Goal: Information Seeking & Learning: Check status

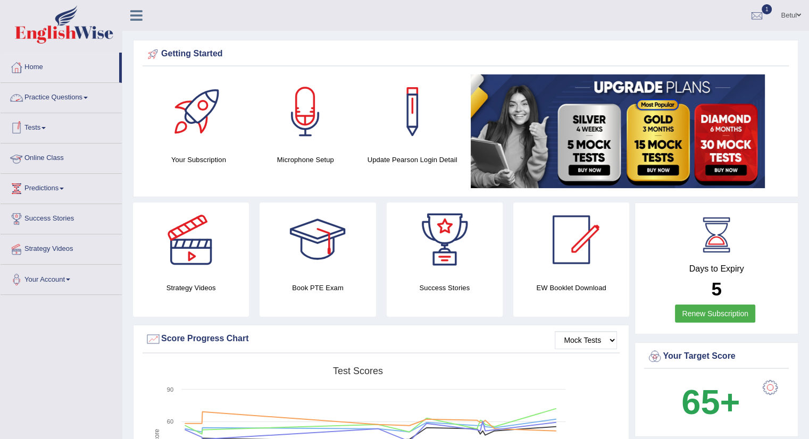
click at [38, 128] on link "Tests" at bounding box center [61, 126] width 121 height 27
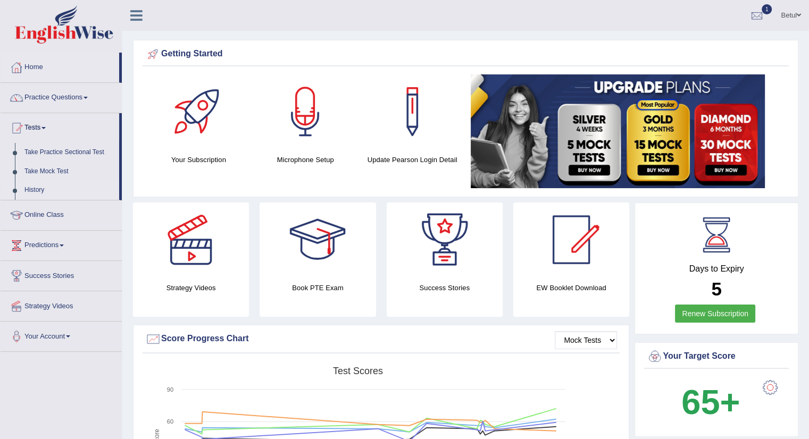
click at [37, 185] on link "History" at bounding box center [69, 190] width 99 height 19
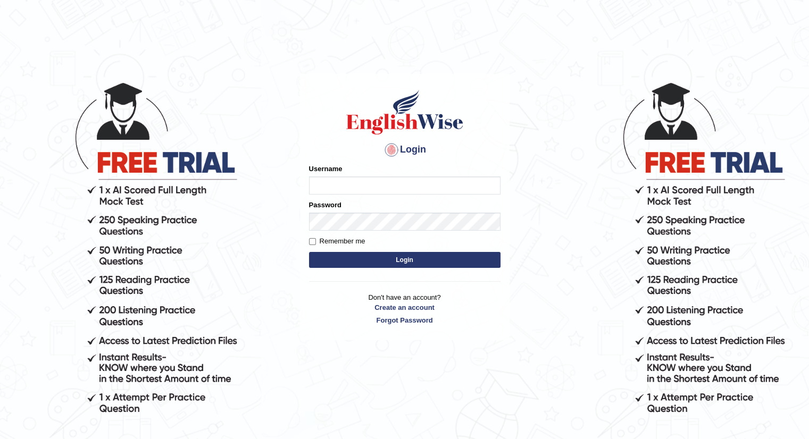
click at [399, 188] on input "Username" at bounding box center [404, 186] width 191 height 18
type input "Betul"
click at [309, 252] on button "Login" at bounding box center [404, 260] width 191 height 16
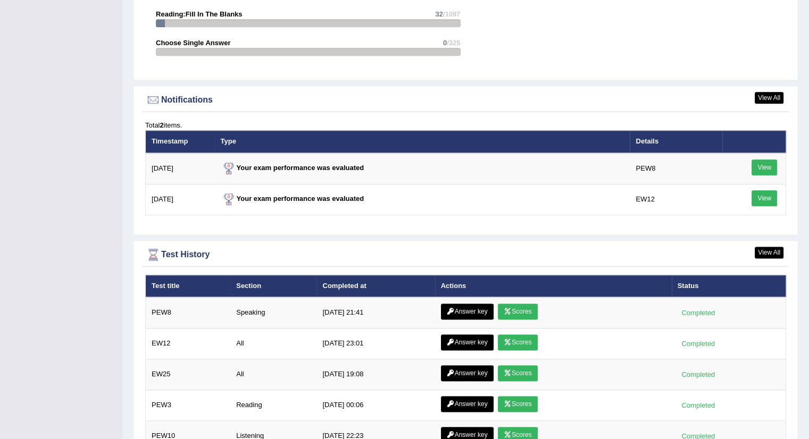
scroll to position [1285, 0]
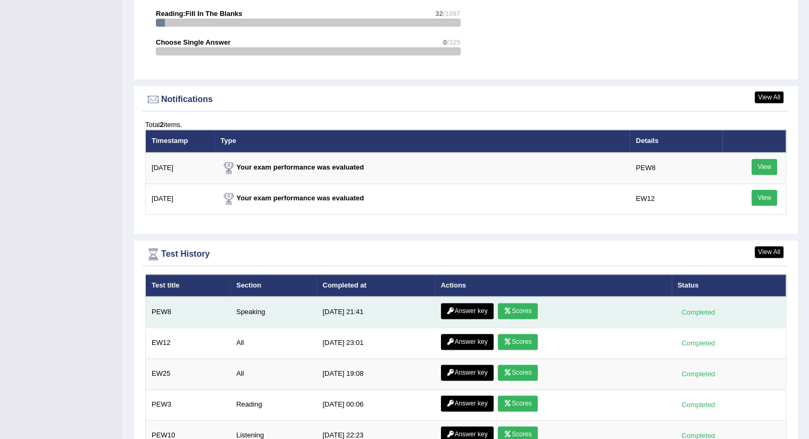
click at [525, 303] on link "Scores" at bounding box center [517, 311] width 39 height 16
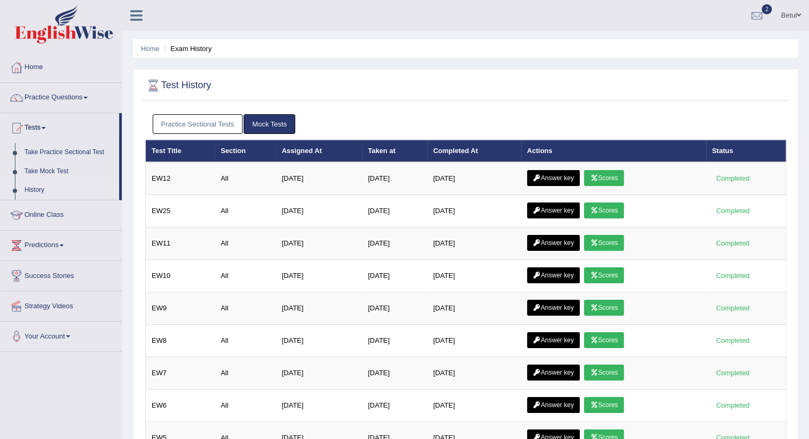
click at [217, 121] on link "Practice Sectional Tests" at bounding box center [198, 124] width 90 height 20
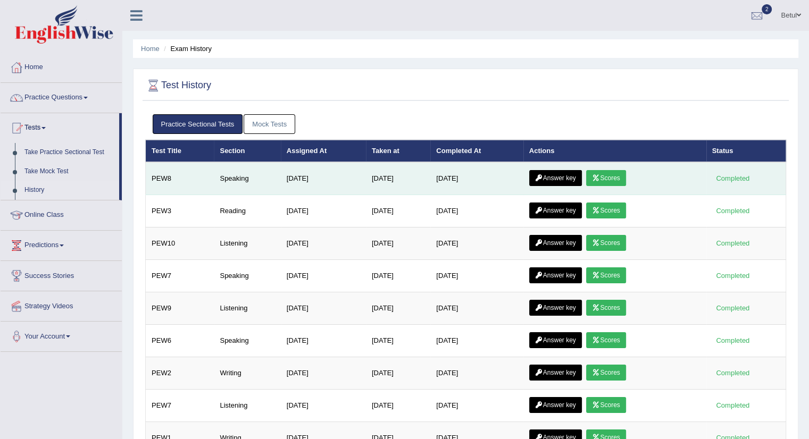
click at [550, 178] on link "Answer key" at bounding box center [555, 178] width 53 height 16
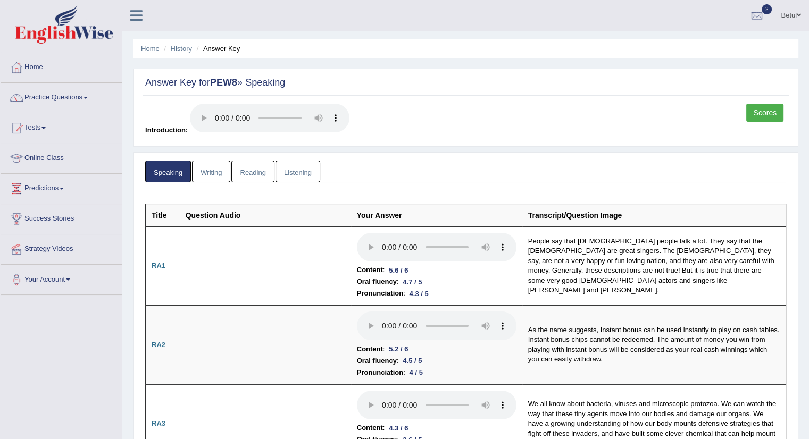
click at [292, 172] on link "Listening" at bounding box center [297, 172] width 45 height 22
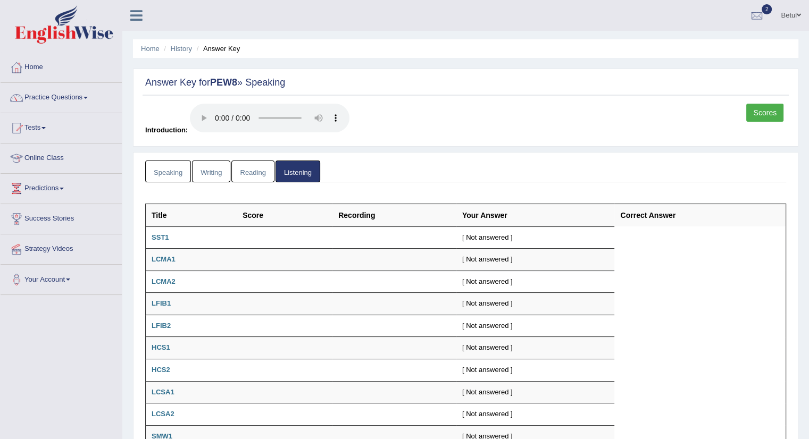
click at [172, 169] on link "Speaking" at bounding box center [168, 172] width 46 height 22
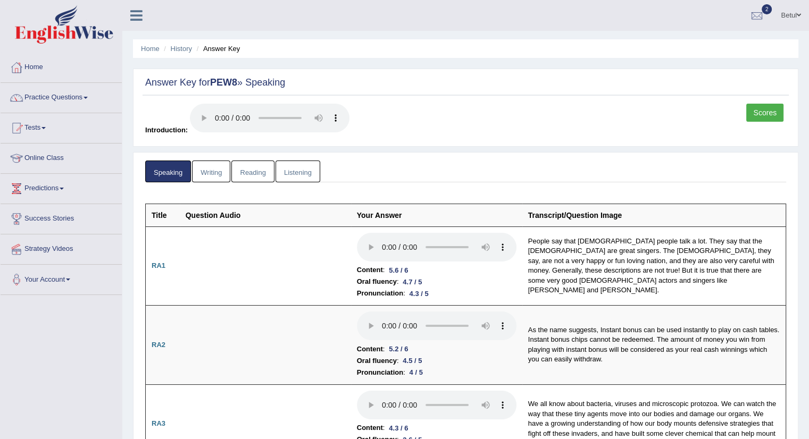
click at [764, 113] on link "Scores" at bounding box center [764, 113] width 37 height 18
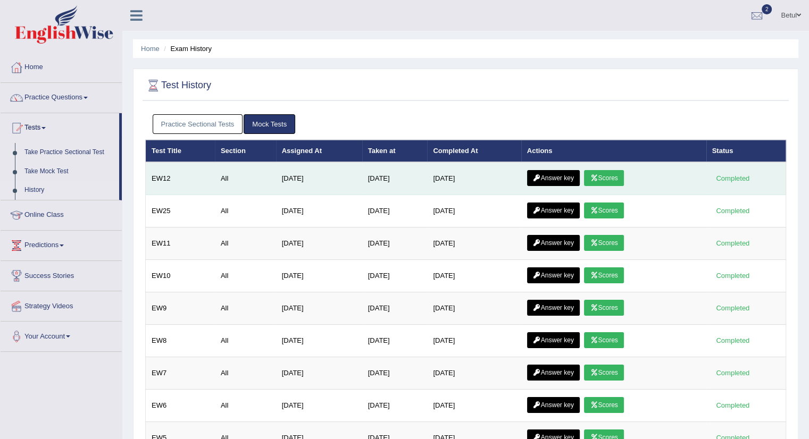
click at [598, 177] on icon at bounding box center [594, 178] width 8 height 6
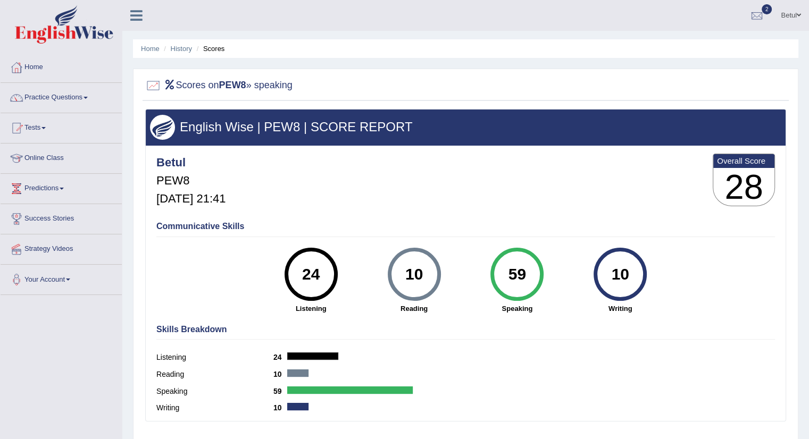
drag, startPoint x: 326, startPoint y: 309, endPoint x: 284, endPoint y: 274, distance: 54.4
click at [284, 274] on div "24 Listening" at bounding box center [310, 281] width 103 height 66
click at [269, 273] on div "24 Listening" at bounding box center [310, 281] width 103 height 66
drag, startPoint x: 667, startPoint y: 288, endPoint x: 297, endPoint y: 264, distance: 370.3
click at [297, 248] on div "24 Listening 10 Reading 59 Speaking 10 Writing" at bounding box center [465, 248] width 618 height 0
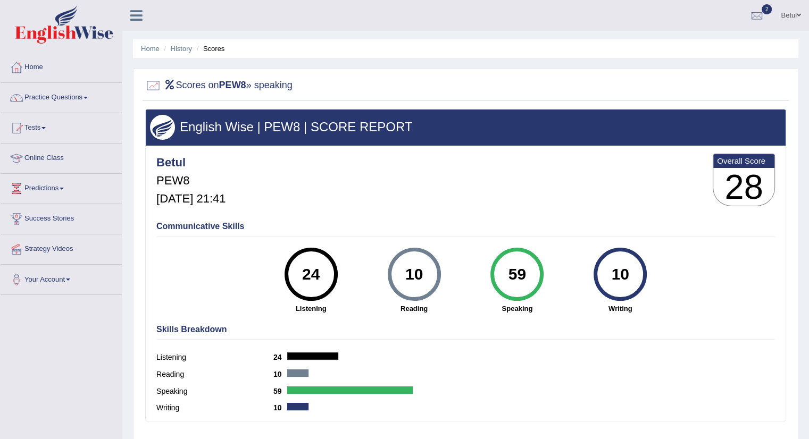
click at [291, 276] on div "24" at bounding box center [310, 274] width 39 height 45
click at [172, 47] on link "History" at bounding box center [181, 49] width 21 height 8
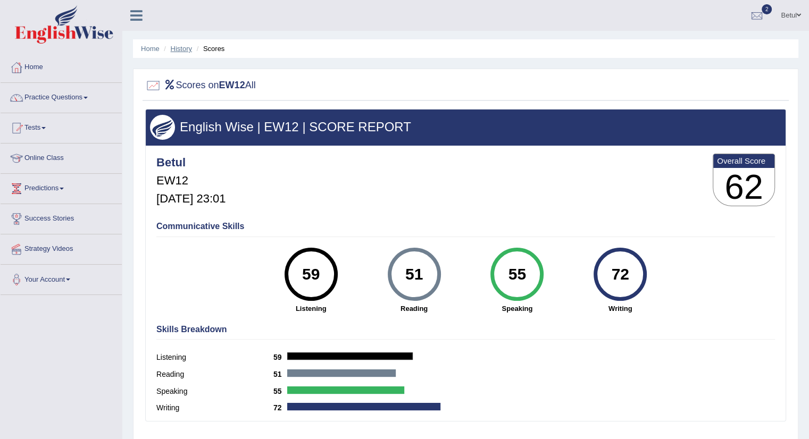
click at [177, 48] on link "History" at bounding box center [181, 49] width 21 height 8
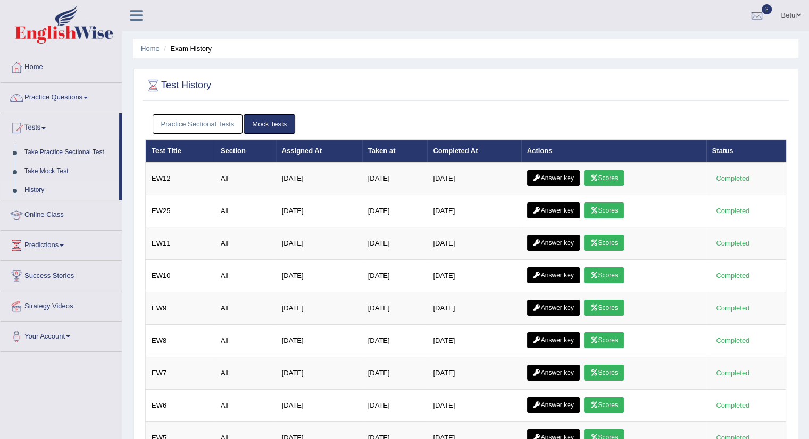
click at [217, 125] on link "Practice Sectional Tests" at bounding box center [198, 124] width 90 height 20
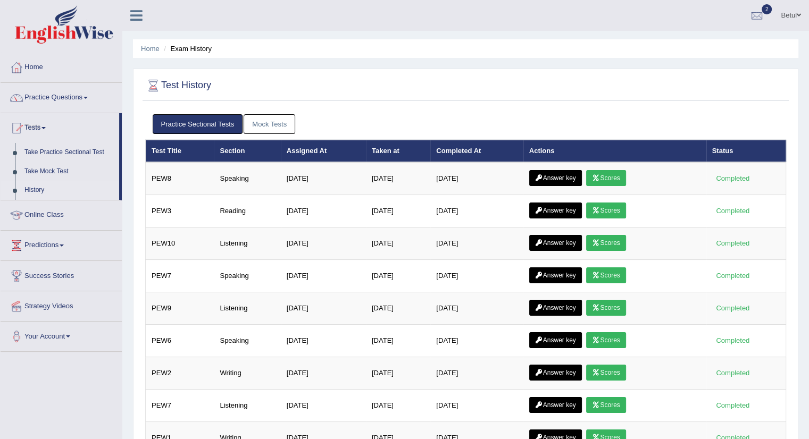
click at [265, 123] on link "Mock Tests" at bounding box center [270, 124] width 52 height 20
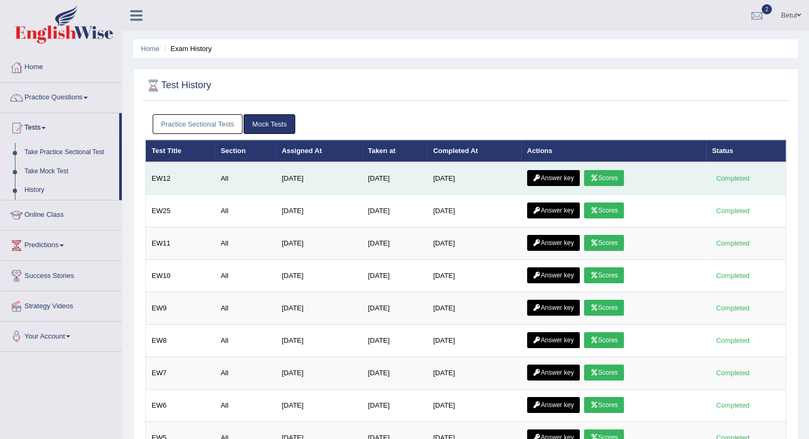
click at [559, 177] on link "Answer key" at bounding box center [553, 178] width 53 height 16
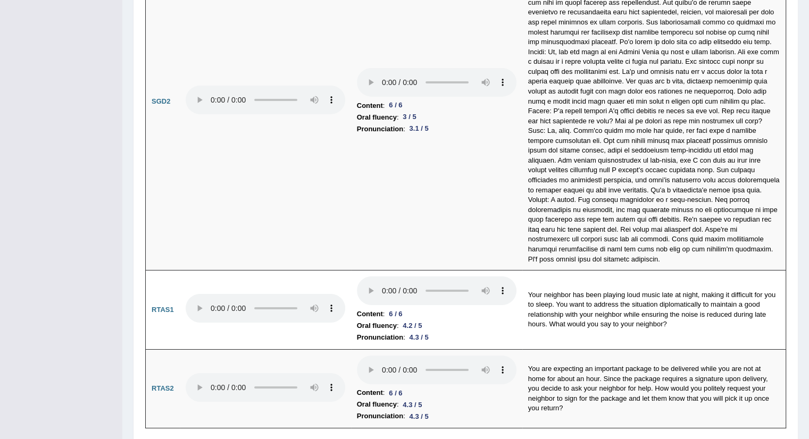
scroll to position [3520, 0]
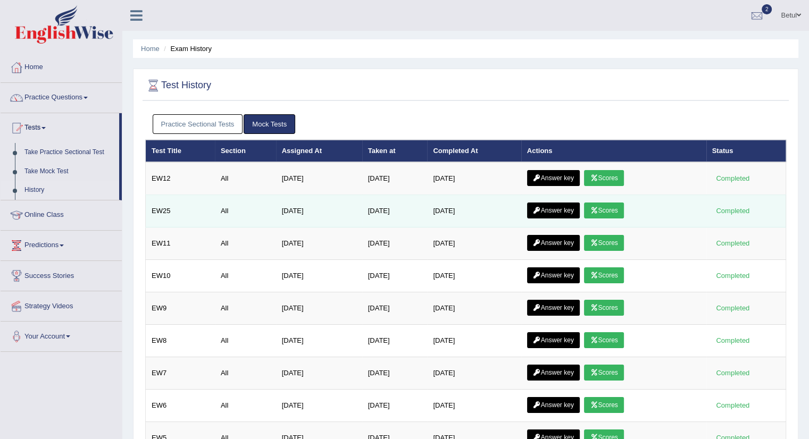
click at [598, 207] on icon at bounding box center [594, 210] width 8 height 6
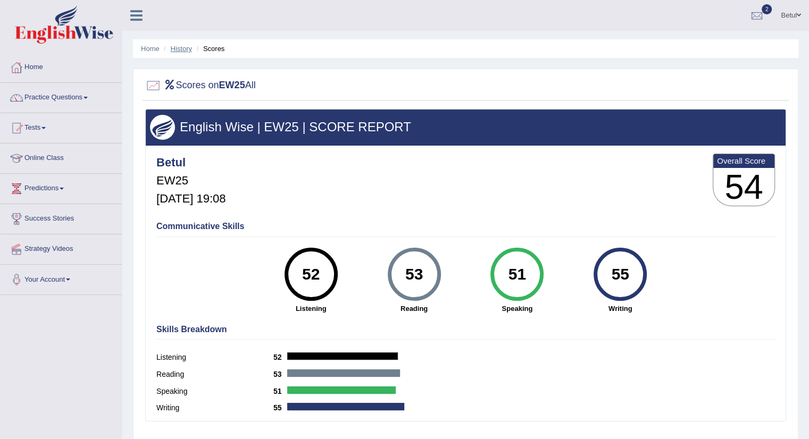
click at [175, 46] on link "History" at bounding box center [181, 49] width 21 height 8
